Goal: Navigation & Orientation: Find specific page/section

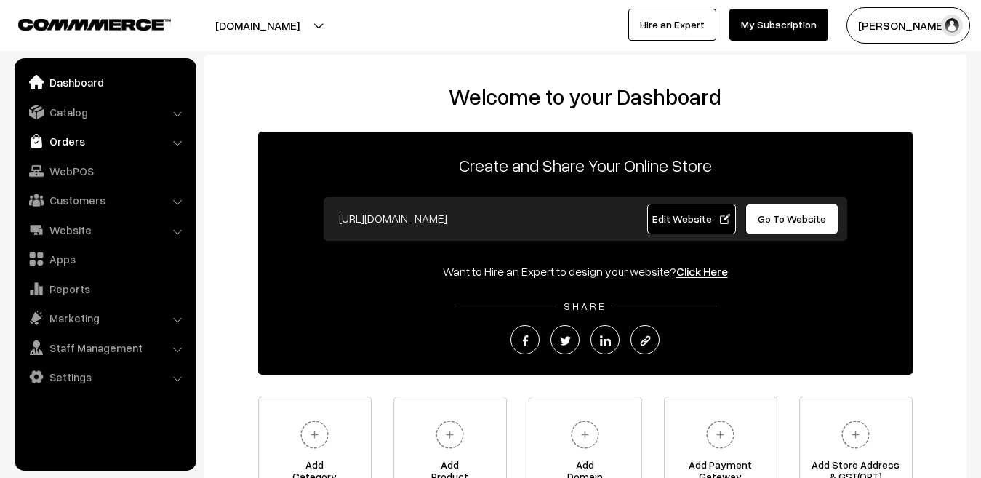
click at [64, 150] on link "Orders" at bounding box center [104, 141] width 173 height 26
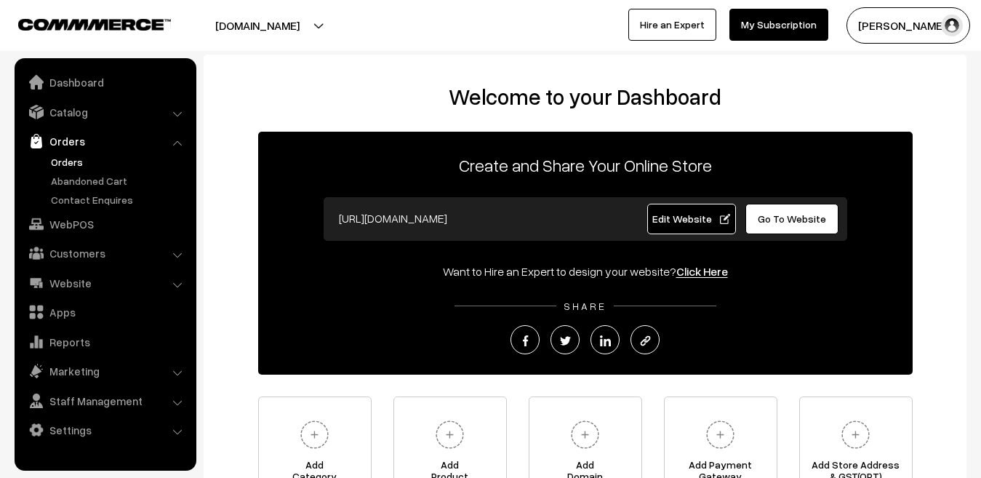
click at [68, 155] on link "Orders" at bounding box center [119, 161] width 144 height 15
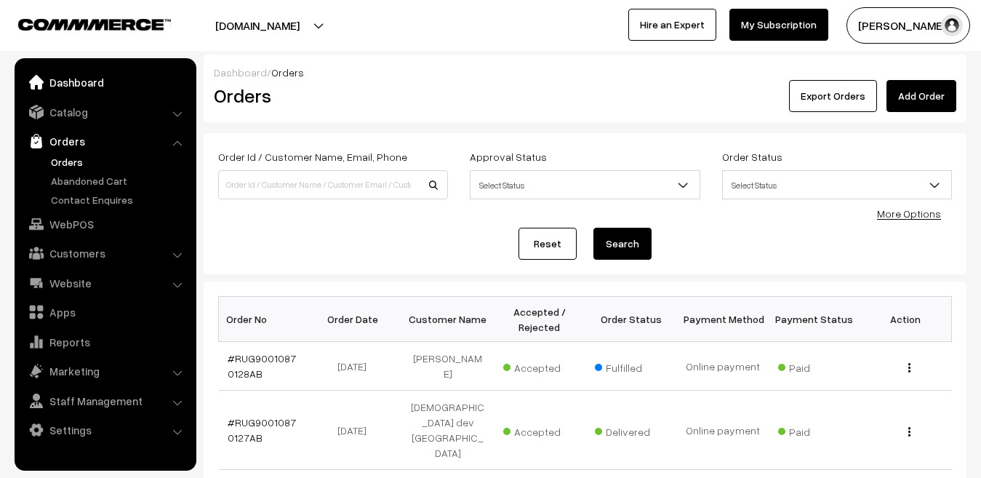
click at [74, 74] on link "Dashboard" at bounding box center [104, 82] width 173 height 26
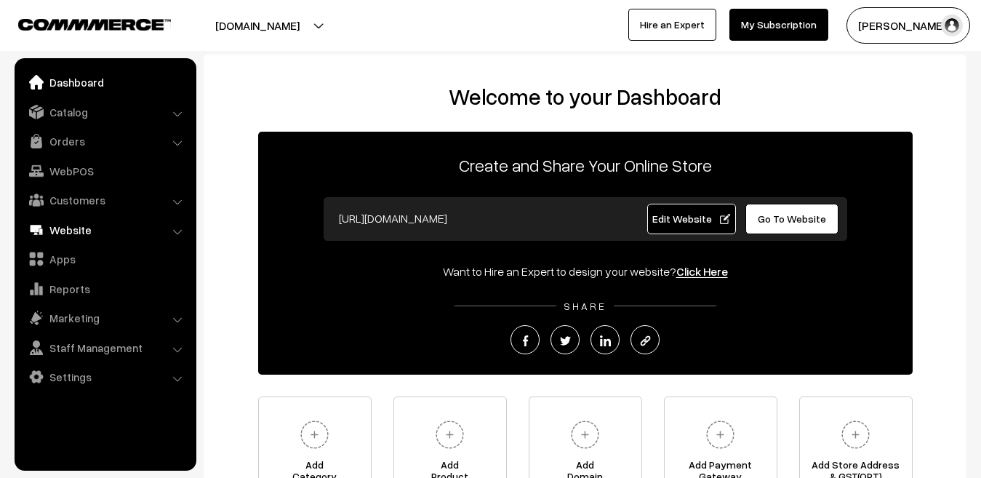
click at [69, 219] on link "Website" at bounding box center [104, 230] width 173 height 26
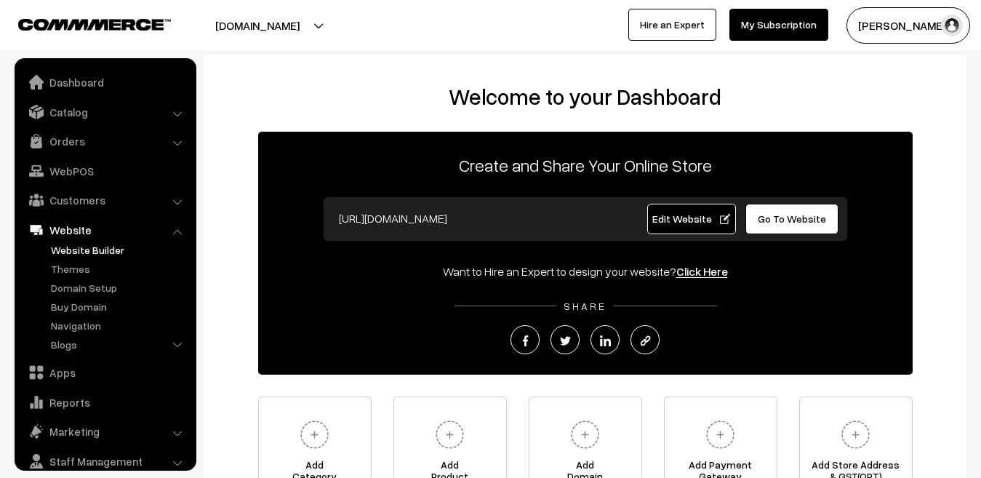
click at [70, 256] on link "Website Builder" at bounding box center [119, 249] width 144 height 15
